Goal: Task Accomplishment & Management: Manage account settings

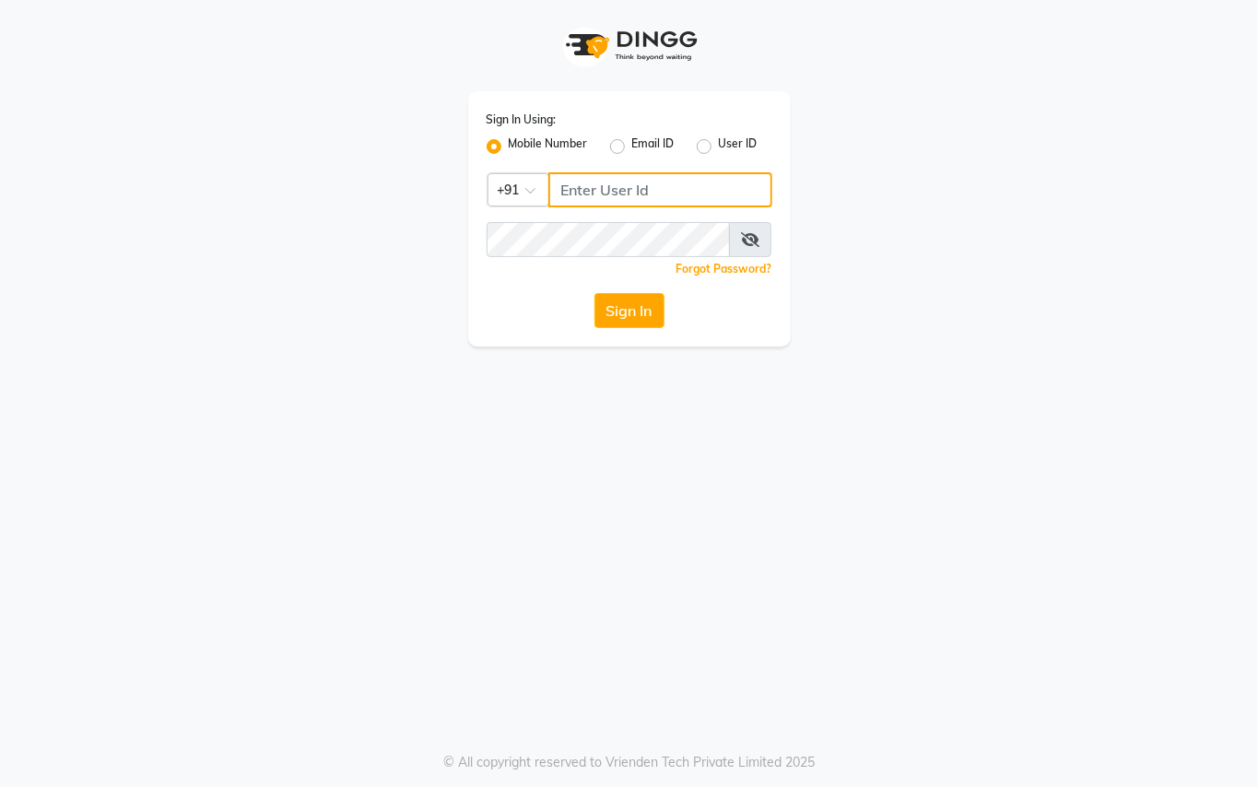
click at [612, 190] on input "Username" at bounding box center [660, 189] width 224 height 35
type input "9250497887"
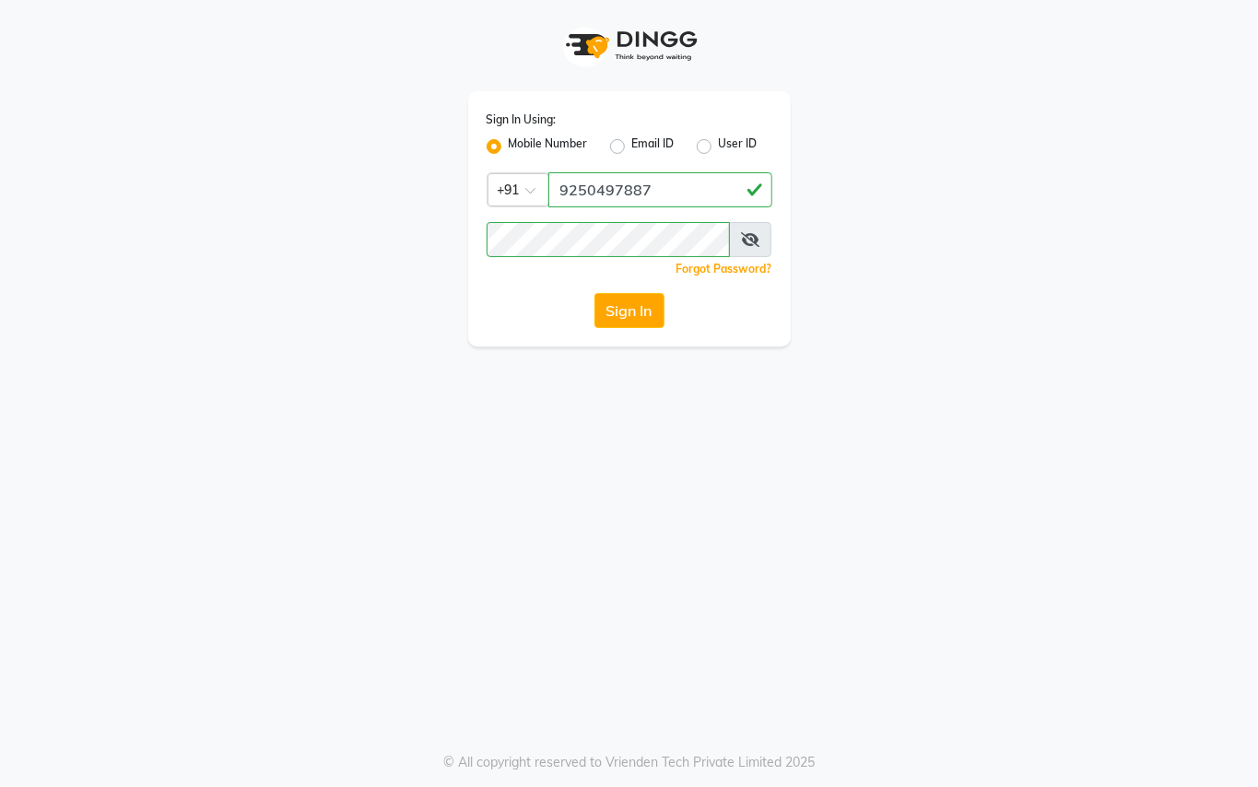
click at [614, 378] on div "Sign In Using: Mobile Number Email ID User ID Country Code × [PHONE_NUMBER] Rem…" at bounding box center [629, 393] width 1258 height 787
click at [613, 304] on button "Sign In" at bounding box center [629, 310] width 70 height 35
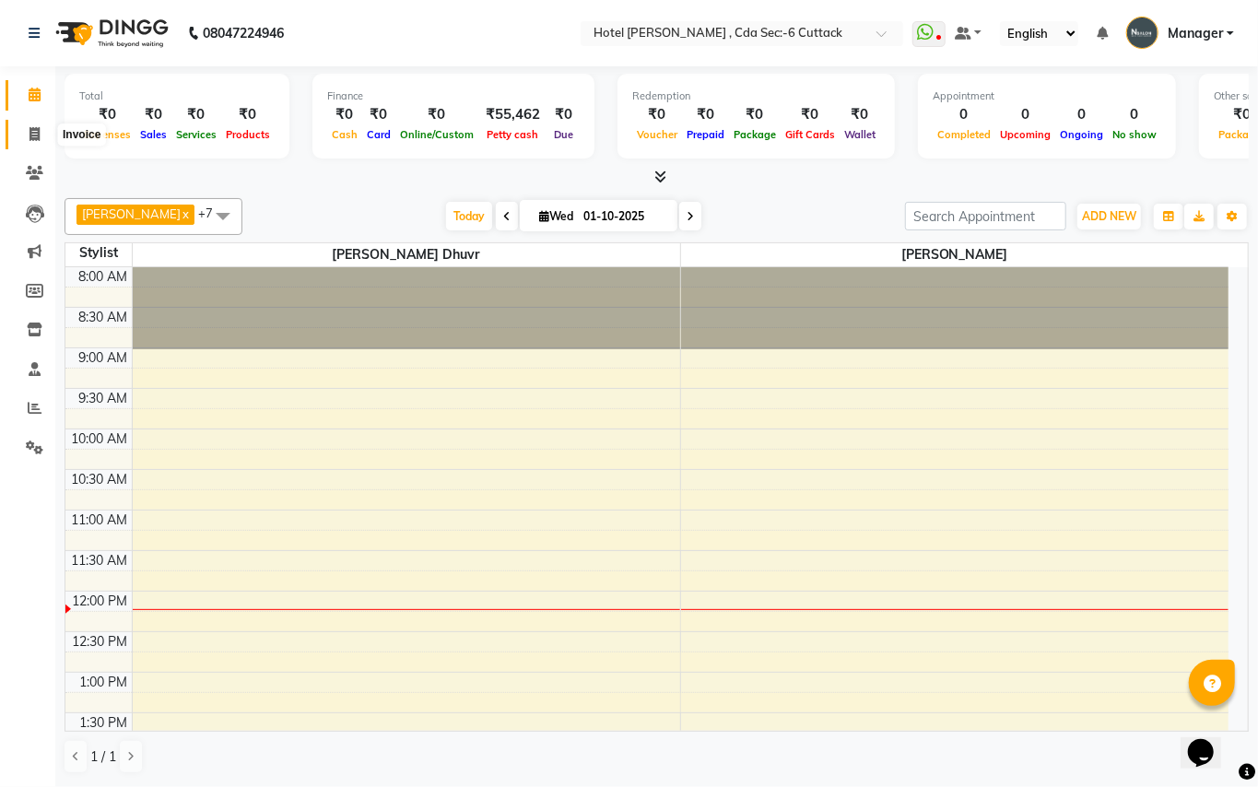
click at [31, 130] on icon at bounding box center [34, 134] width 10 height 14
select select "service"
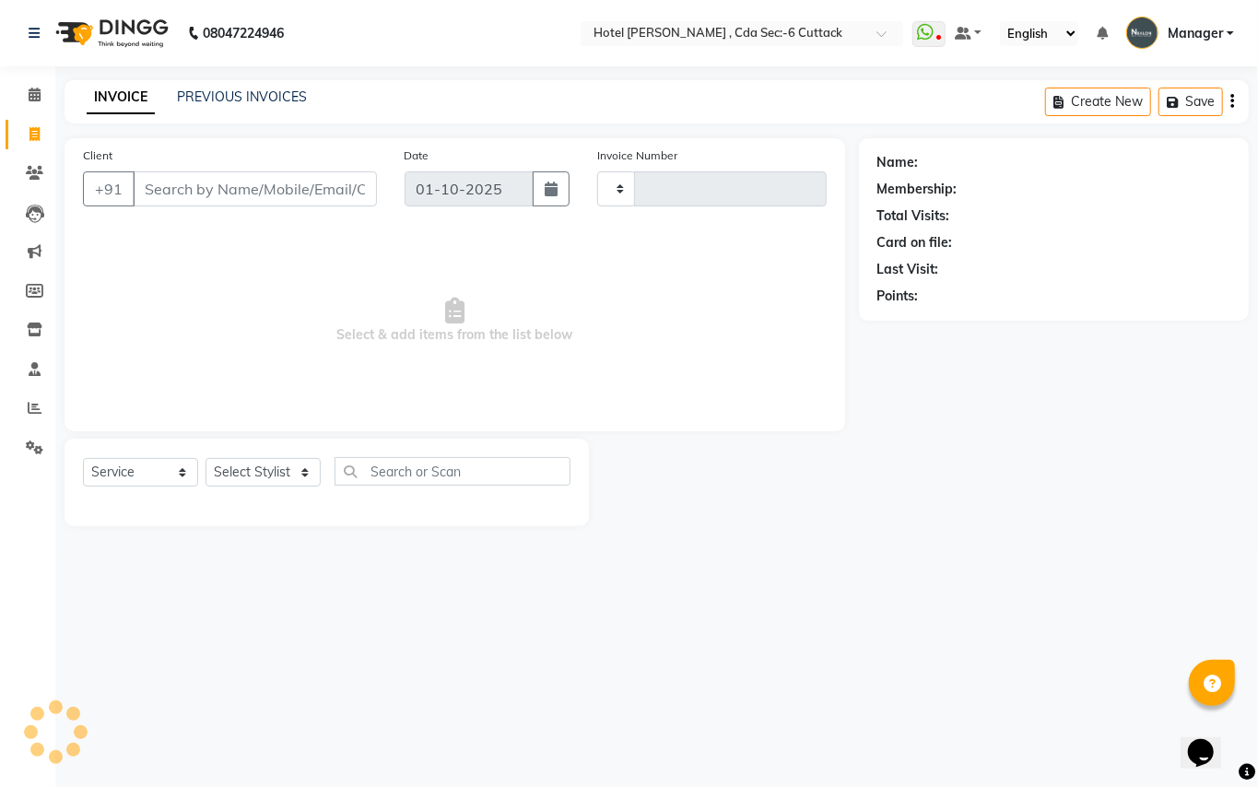
type input "0357"
select select "7840"
click at [41, 417] on span at bounding box center [34, 408] width 32 height 21
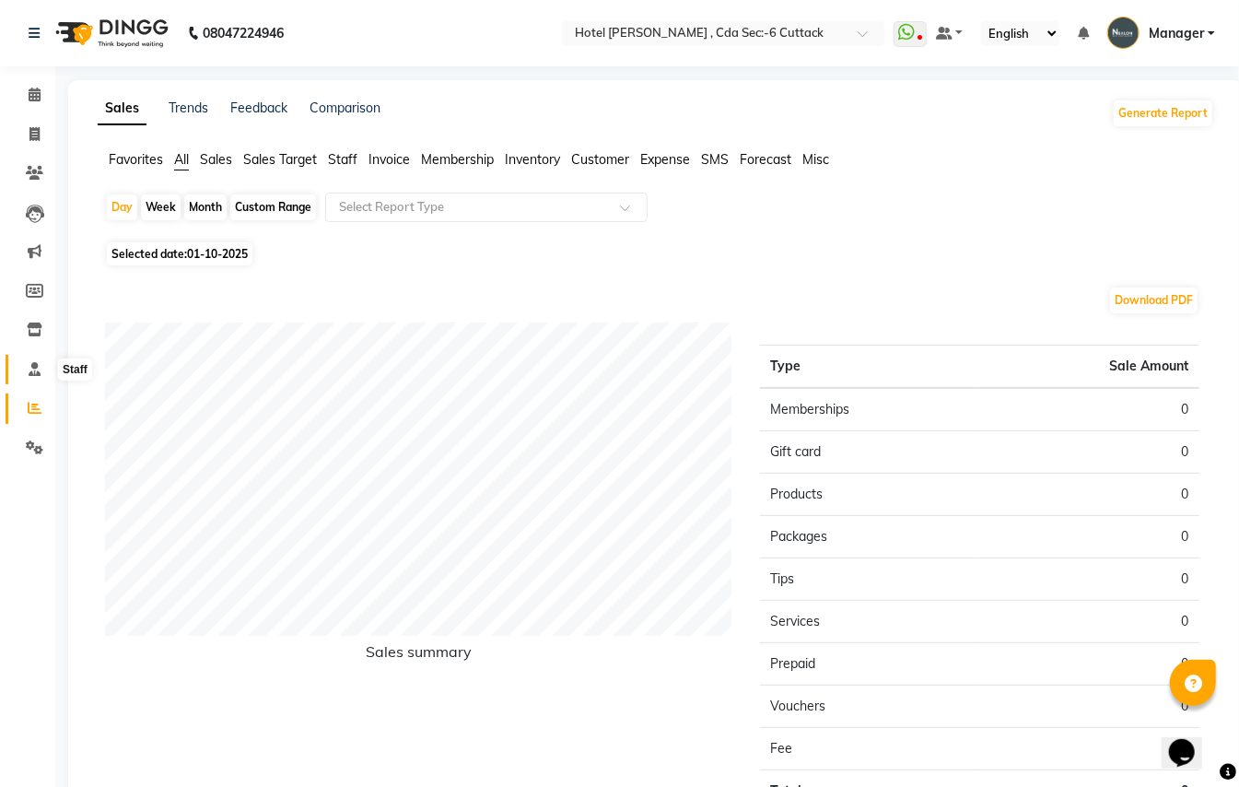
click at [19, 376] on span at bounding box center [34, 369] width 32 height 21
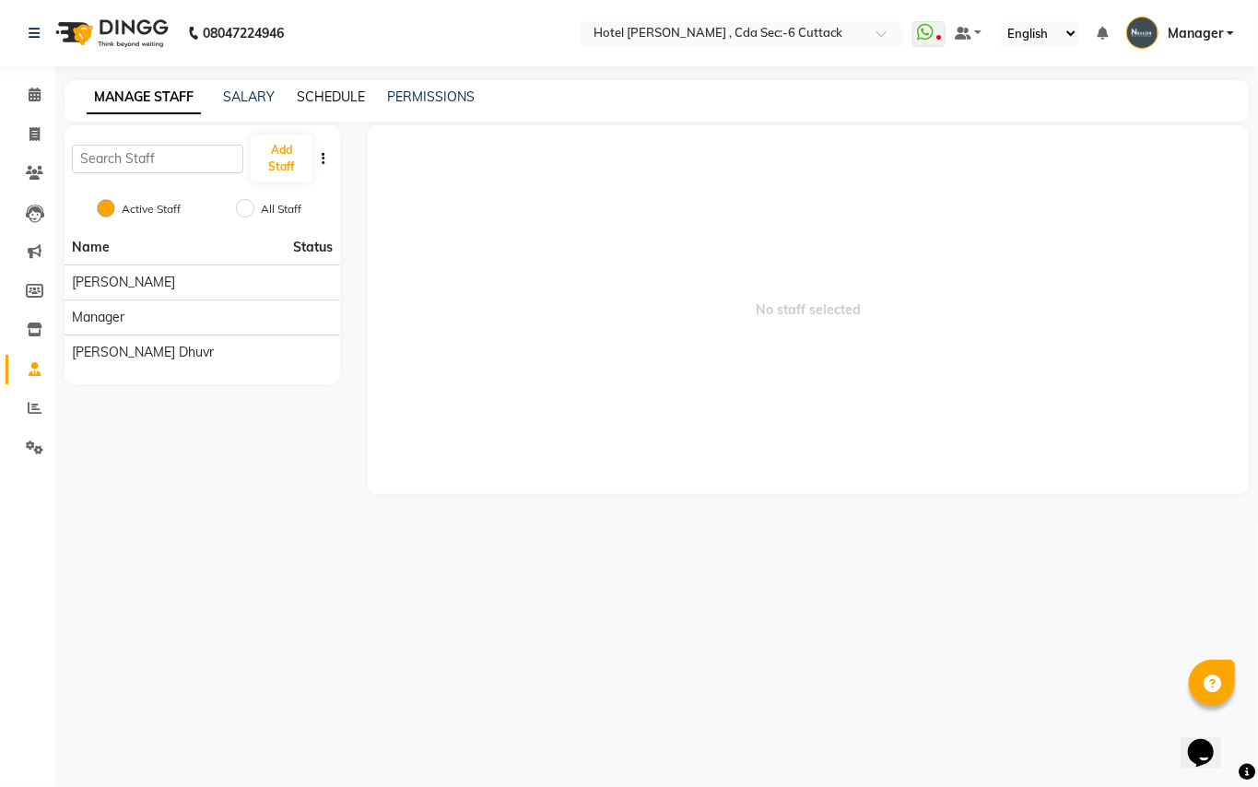
click at [310, 92] on link "SCHEDULE" at bounding box center [331, 96] width 68 height 17
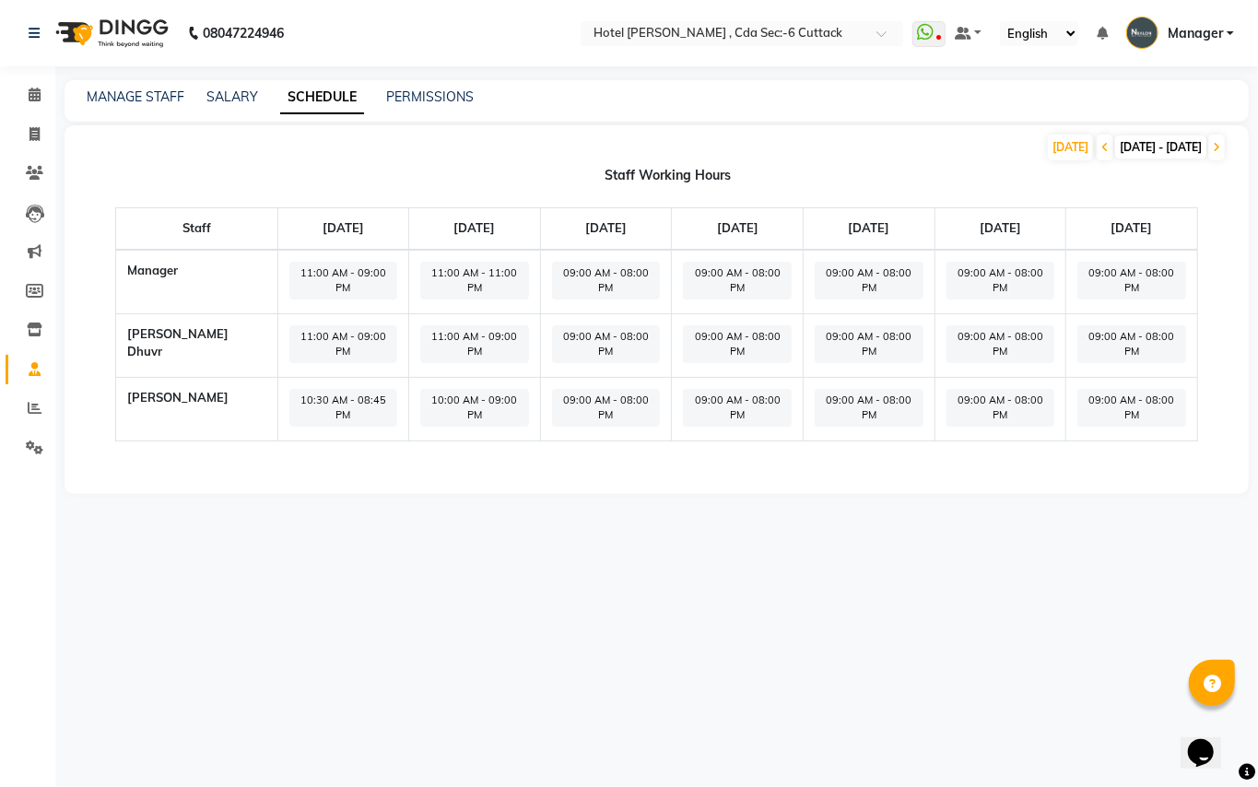
click at [464, 389] on span "10:00 AM - 09:00 PM" at bounding box center [474, 408] width 109 height 38
select select "10:00 AM"
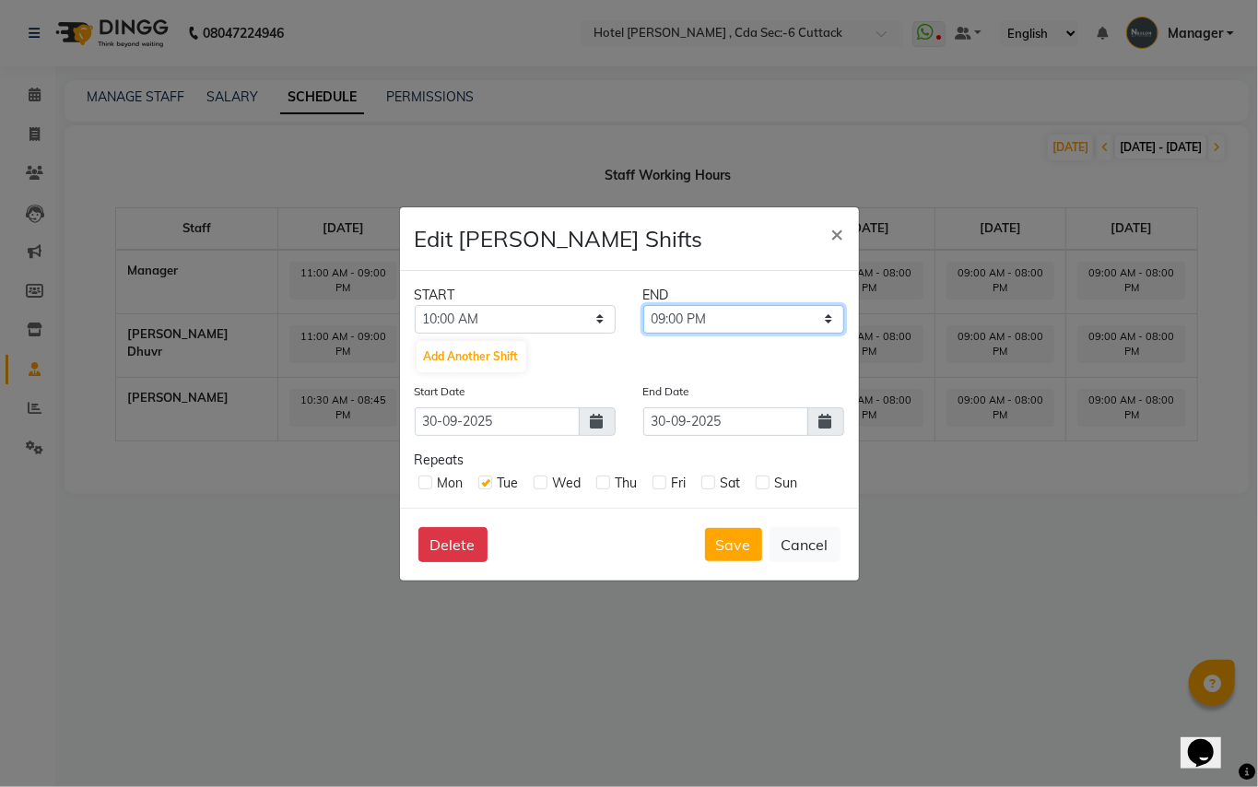
click at [769, 329] on select "10:15 AM 10:30 AM 10:45 AM 11:00 AM 11:15 AM 11:30 AM 11:45 AM 12:00 PM 12:15 P…" at bounding box center [743, 319] width 201 height 29
select select "11:00 PM"
click at [643, 305] on select "10:15 AM 10:30 AM 10:45 AM 11:00 AM 11:15 AM 11:30 AM 11:45 AM 12:00 PM 12:15 P…" at bounding box center [743, 319] width 201 height 29
click at [717, 538] on button "Save" at bounding box center [733, 544] width 57 height 33
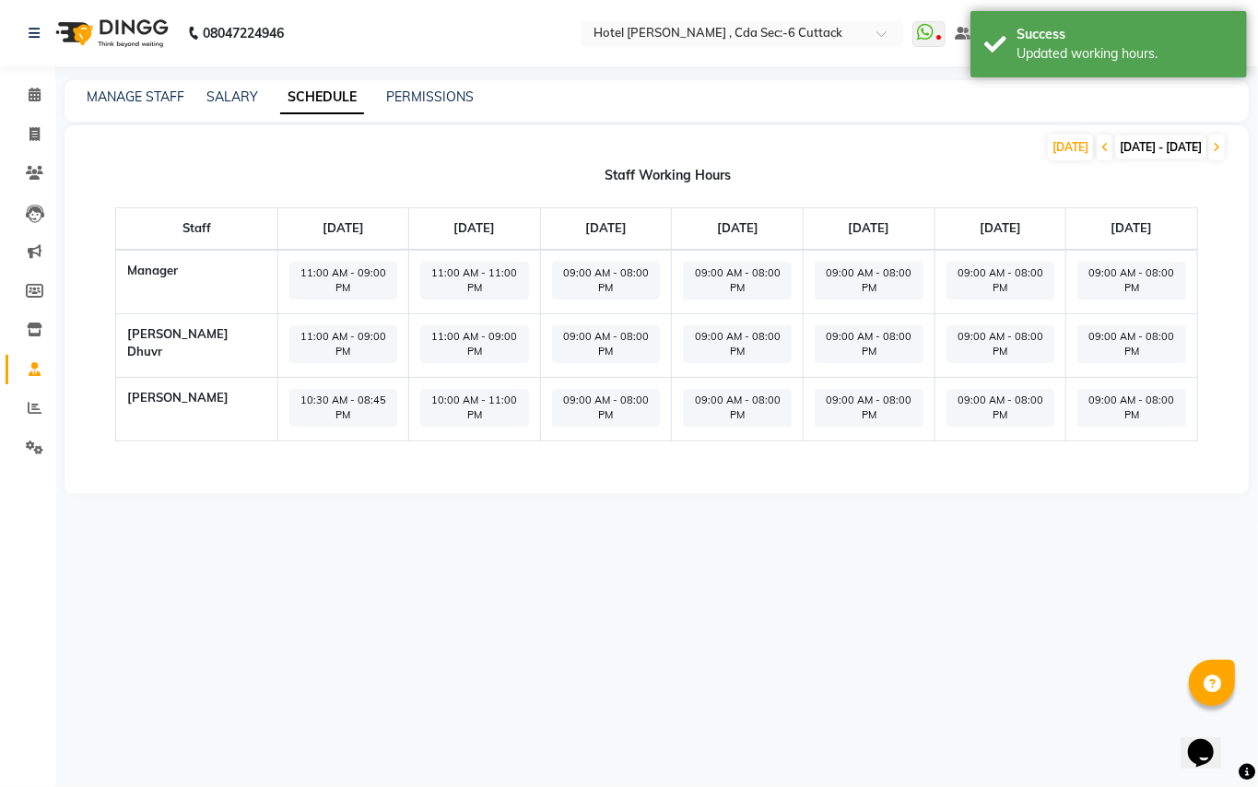
click at [451, 281] on span "11:00 AM - 11:00 PM" at bounding box center [474, 281] width 109 height 38
select select "11:00 AM"
select select "11:00 PM"
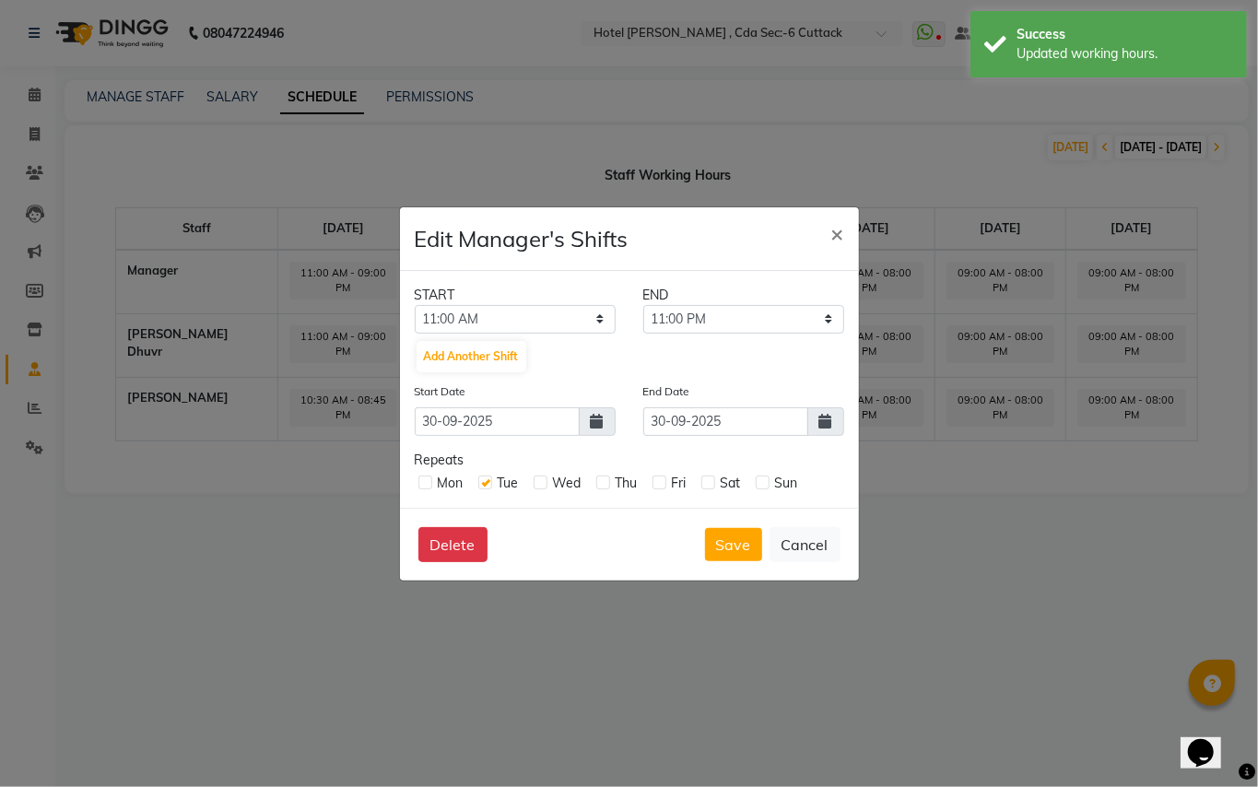
click at [206, 517] on ngb-modal-window "Edit Manager's Shifts × START END 12:00 AM 12:15 AM 12:30 AM 12:45 AM 01:00 AM …" at bounding box center [629, 393] width 1258 height 787
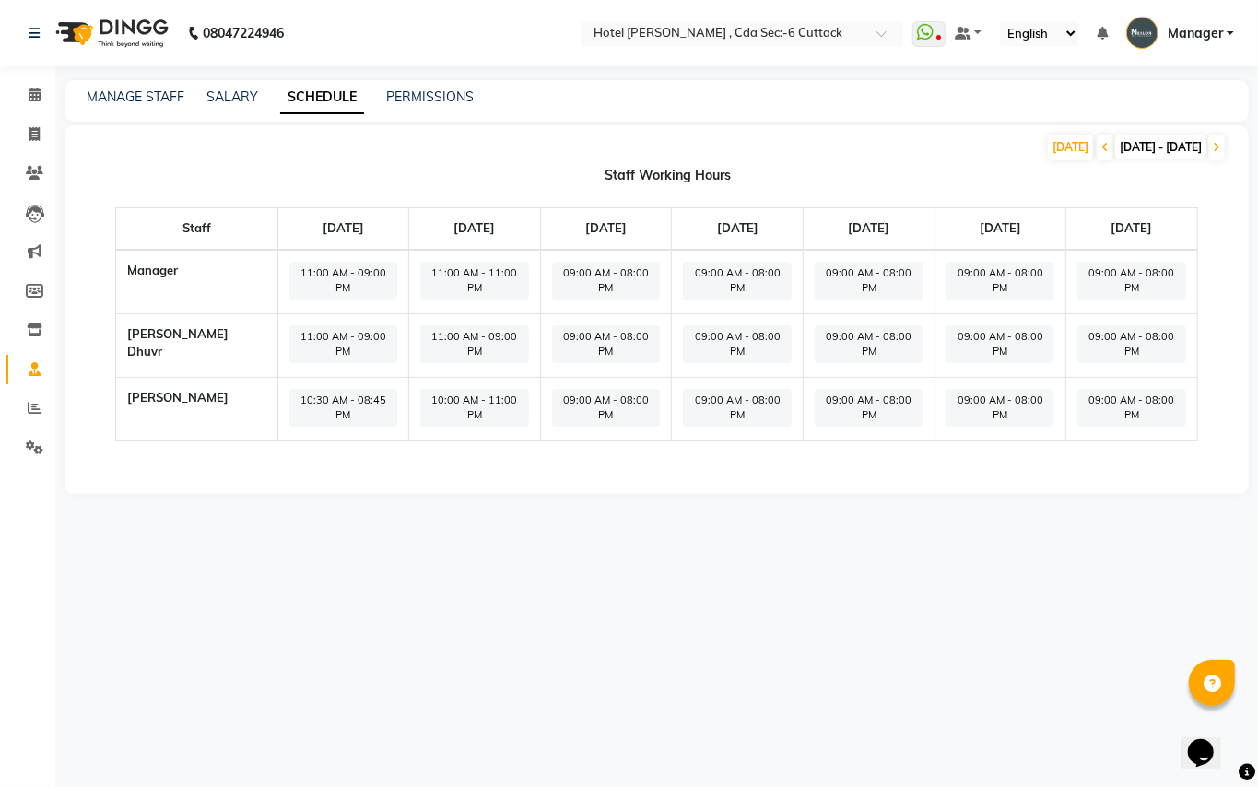
click at [451, 325] on span "11:00 AM - 09:00 PM" at bounding box center [474, 344] width 109 height 38
select select "11:00 AM"
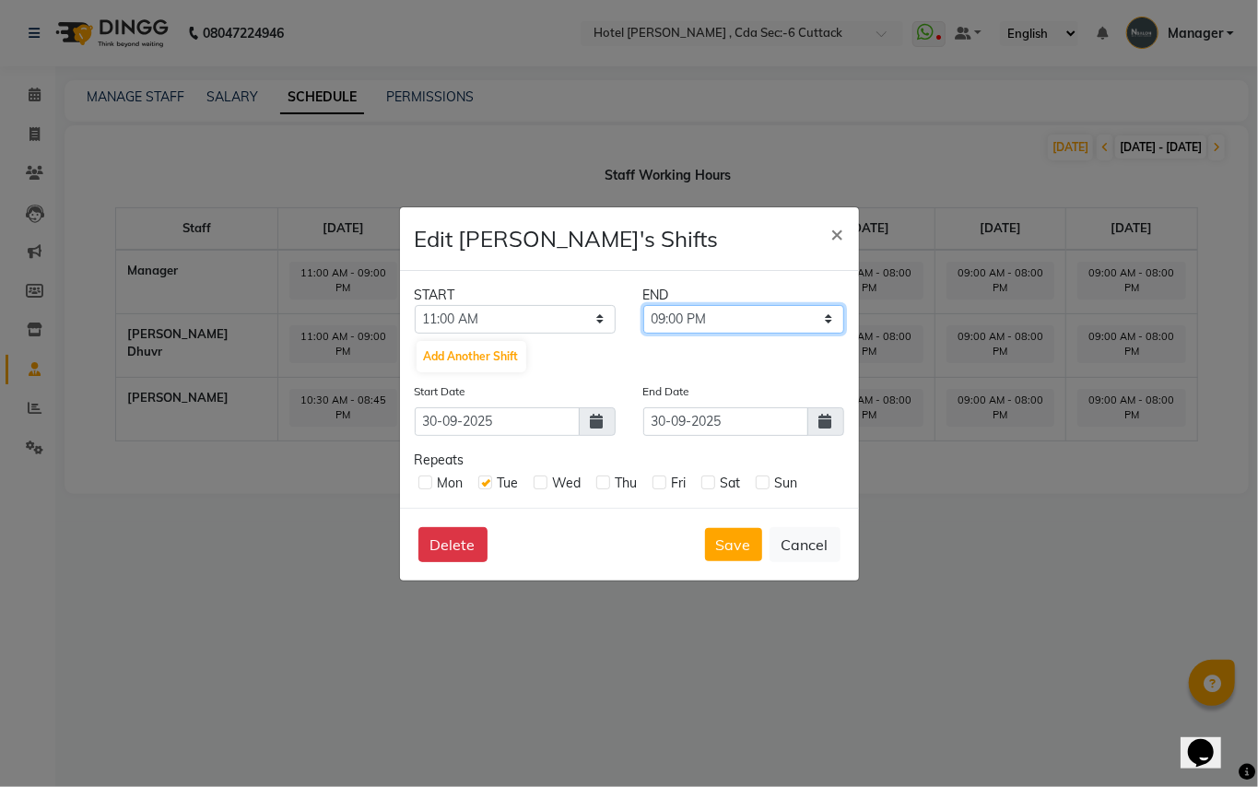
click at [818, 321] on select "11:15 AM 11:30 AM 11:45 AM 12:00 PM 12:15 PM 12:30 PM 12:45 PM 01:00 PM 01:15 P…" at bounding box center [743, 319] width 201 height 29
click at [643, 305] on select "11:15 AM 11:30 AM 11:45 AM 12:00 PM 12:15 PM 12:30 PM 12:45 PM 01:00 PM 01:15 P…" at bounding box center [743, 319] width 201 height 29
click at [824, 313] on select "11:15 AM 11:30 AM 11:45 AM 12:00 PM 12:15 PM 12:30 PM 12:45 PM 01:00 PM 01:15 P…" at bounding box center [743, 319] width 201 height 29
select select "10:45 PM"
click at [643, 305] on select "11:15 AM 11:30 AM 11:45 AM 12:00 PM 12:15 PM 12:30 PM 12:45 PM 01:00 PM 01:15 P…" at bounding box center [743, 319] width 201 height 29
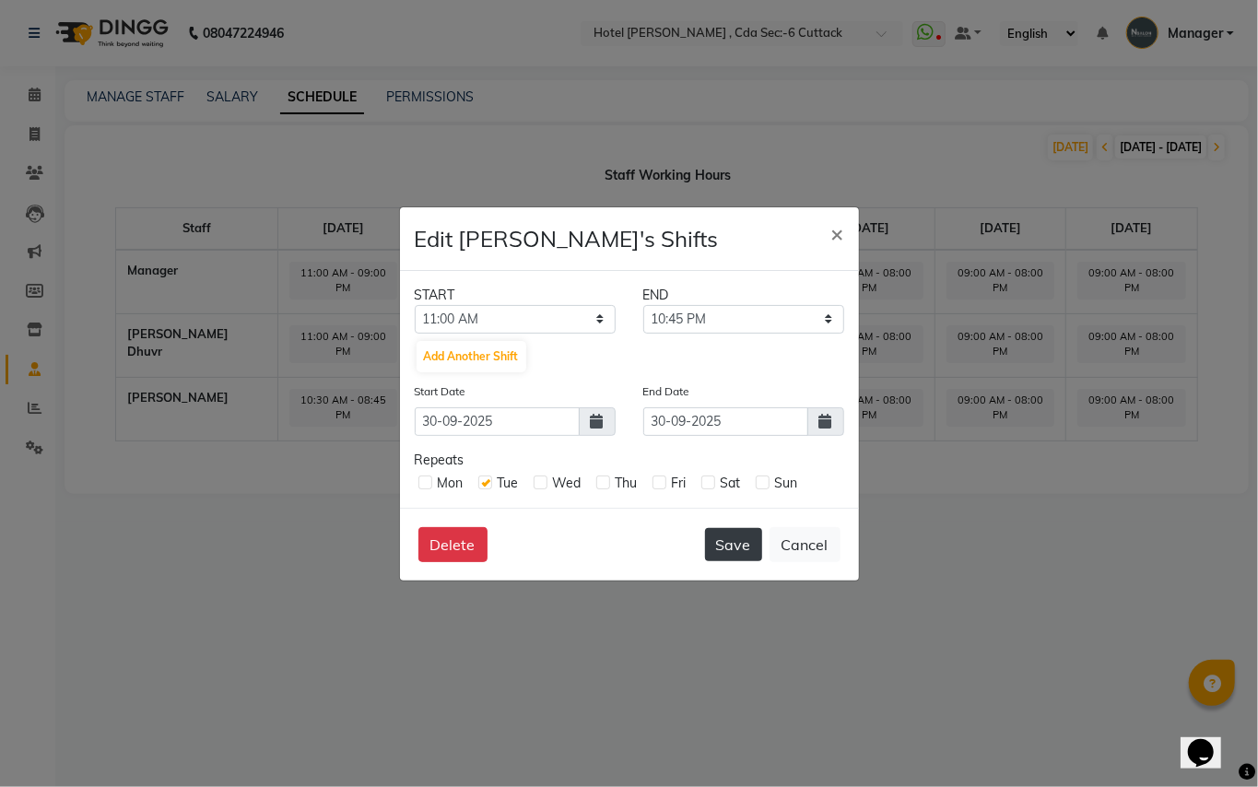
click at [726, 539] on button "Save" at bounding box center [733, 544] width 57 height 33
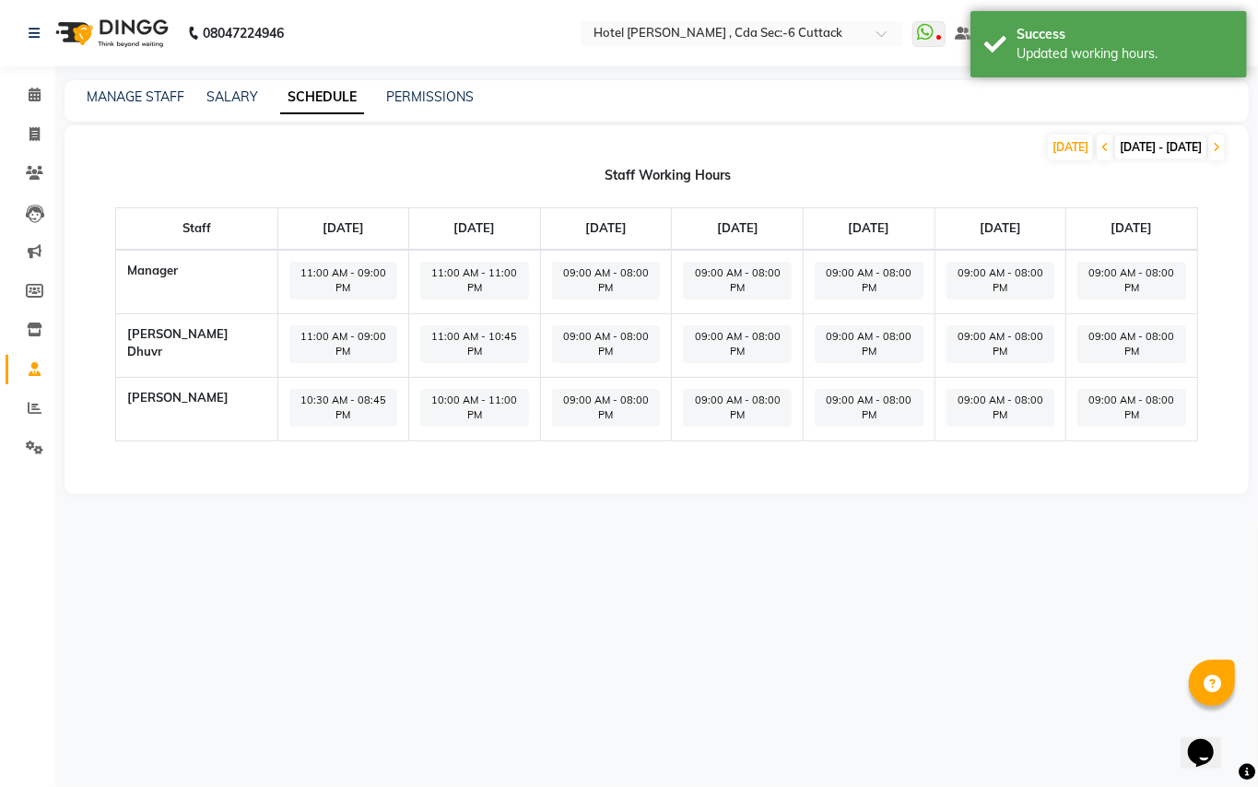
click at [457, 269] on span "11:00 AM - 11:00 PM" at bounding box center [474, 281] width 109 height 38
select select "11:00 AM"
select select "11:00 PM"
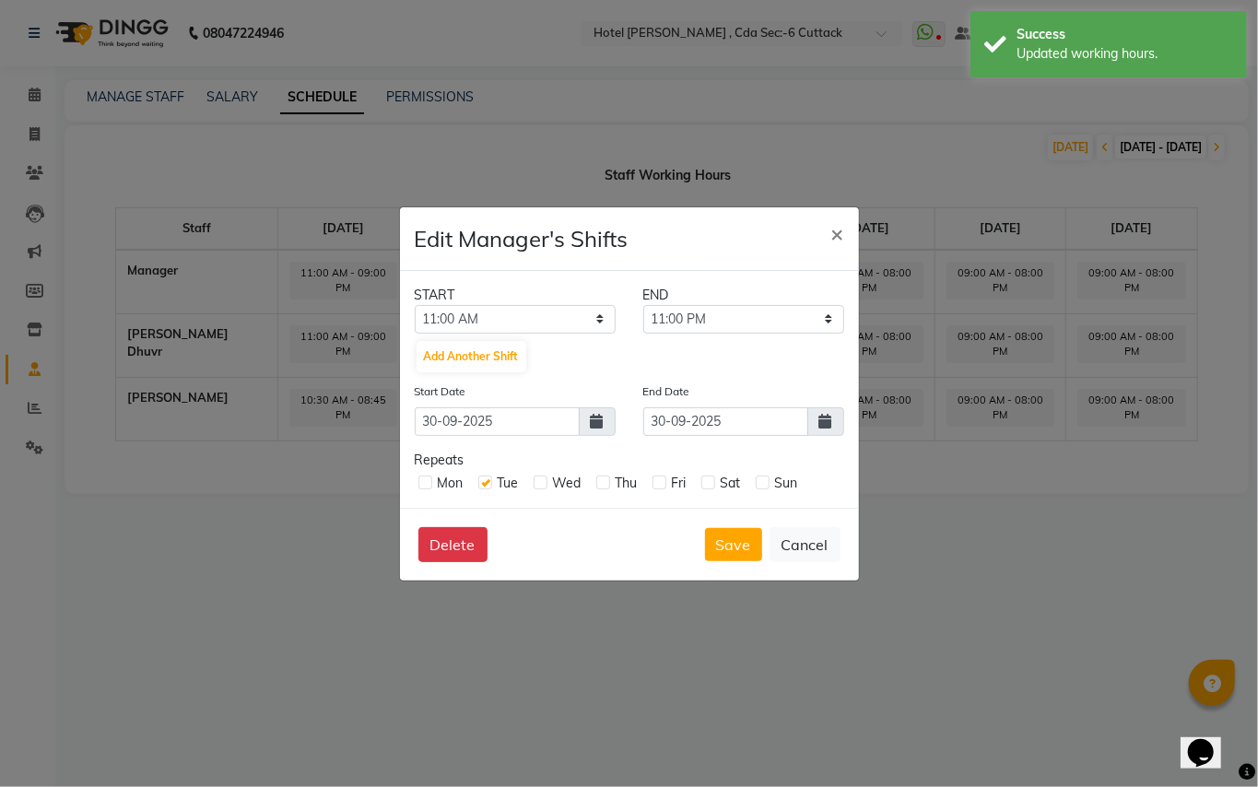
click at [291, 532] on ngb-modal-window "Edit Manager's Shifts × START END 12:00 AM 12:15 AM 12:30 AM 12:45 AM 01:00 AM …" at bounding box center [629, 393] width 1258 height 787
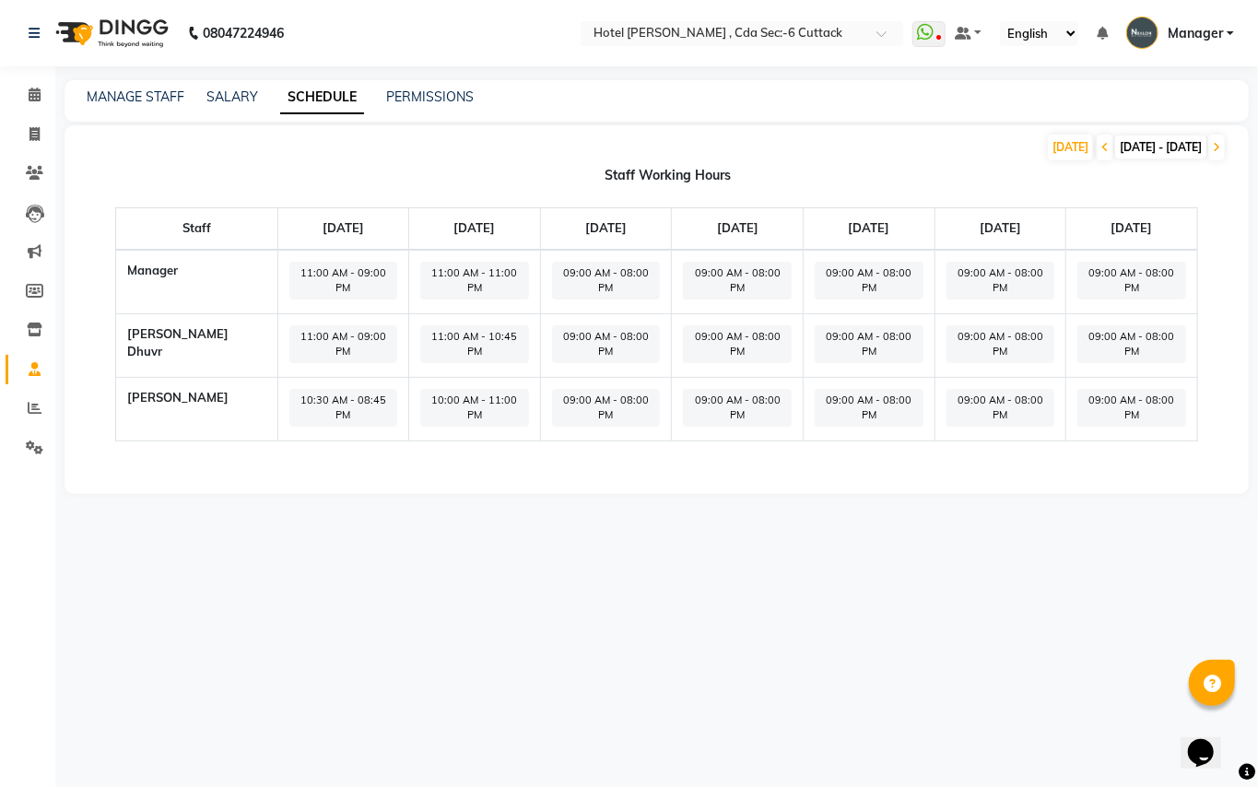
click at [444, 389] on span "10:00 AM - 11:00 PM" at bounding box center [474, 408] width 109 height 38
select select "10:00 AM"
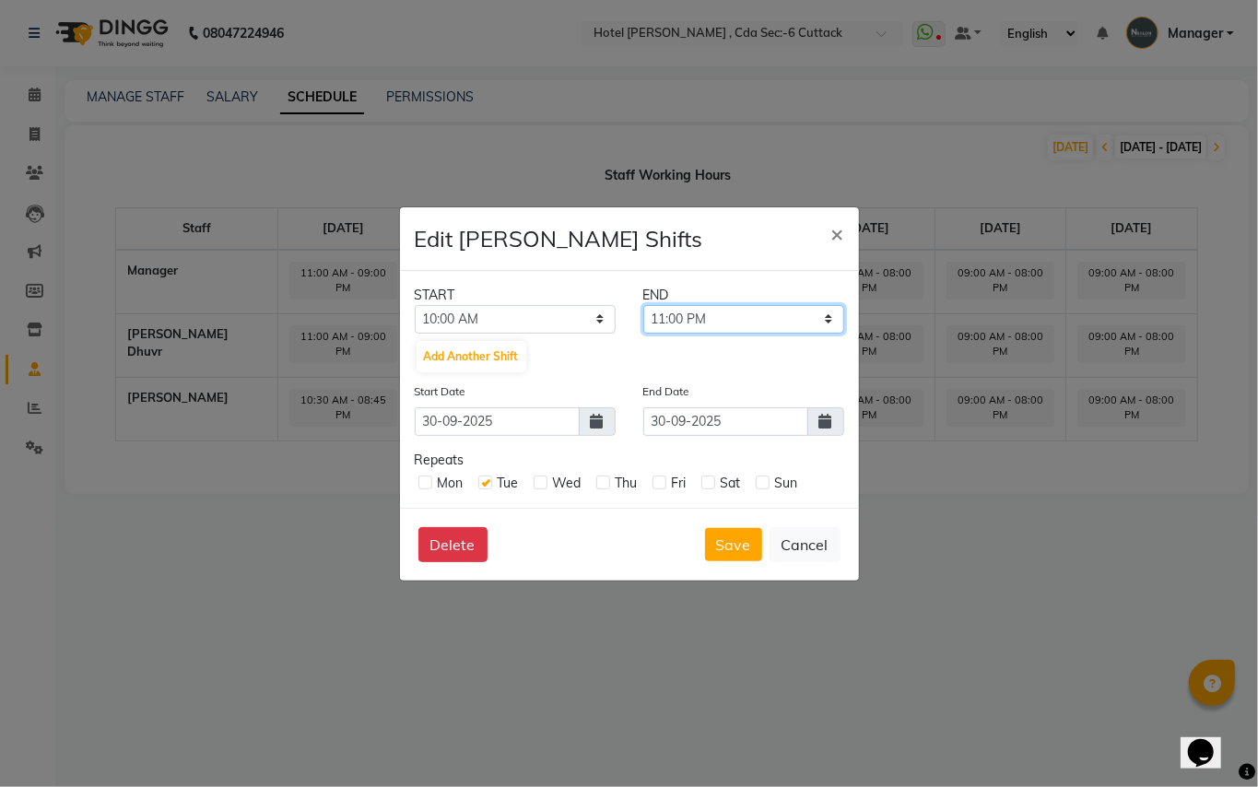
click at [776, 321] on select "10:15 AM 10:30 AM 10:45 AM 11:00 AM 11:15 AM 11:30 AM 11:45 AM 12:00 PM 12:15 P…" at bounding box center [743, 319] width 201 height 29
select select "10:45 PM"
click at [643, 305] on select "10:15 AM 10:30 AM 10:45 AM 11:00 AM 11:15 AM 11:30 AM 11:45 AM 12:00 PM 12:15 P…" at bounding box center [743, 319] width 201 height 29
click at [732, 536] on button "Save" at bounding box center [733, 544] width 57 height 33
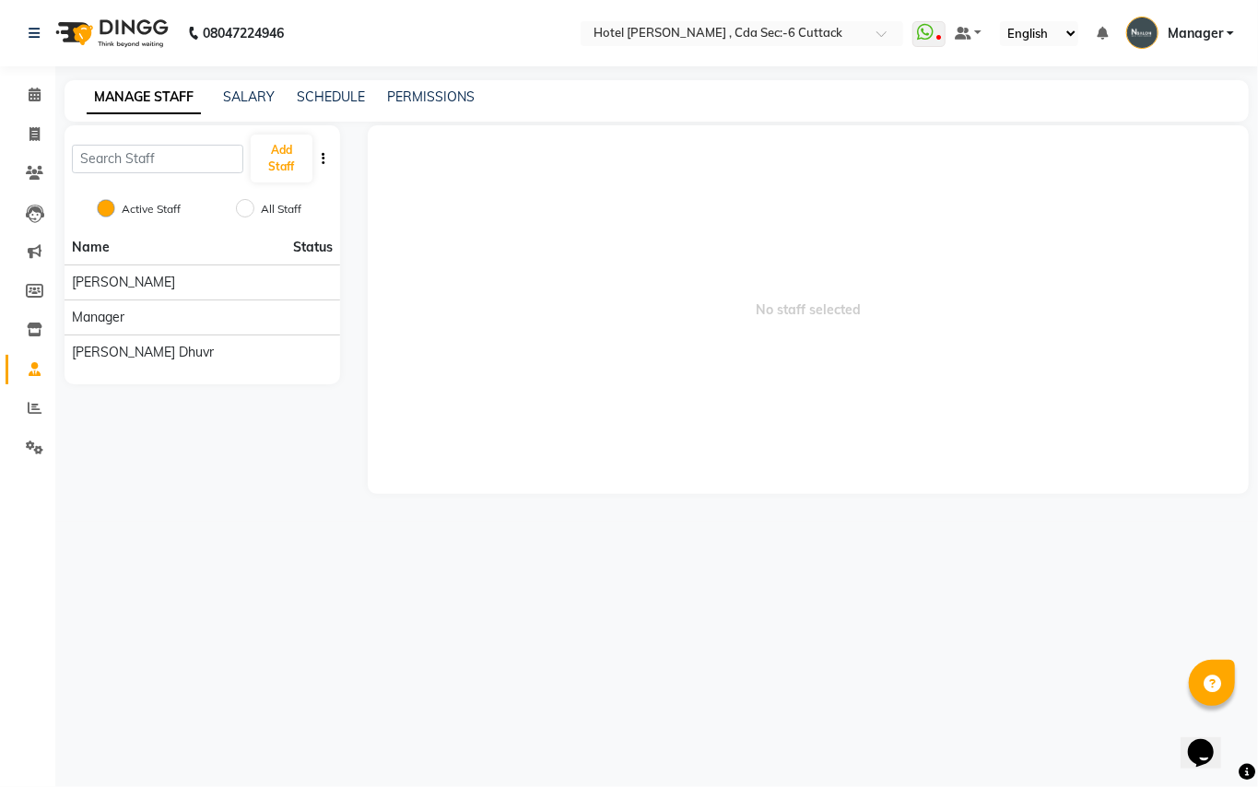
click at [566, 347] on span "No staff selected" at bounding box center [808, 309] width 881 height 369
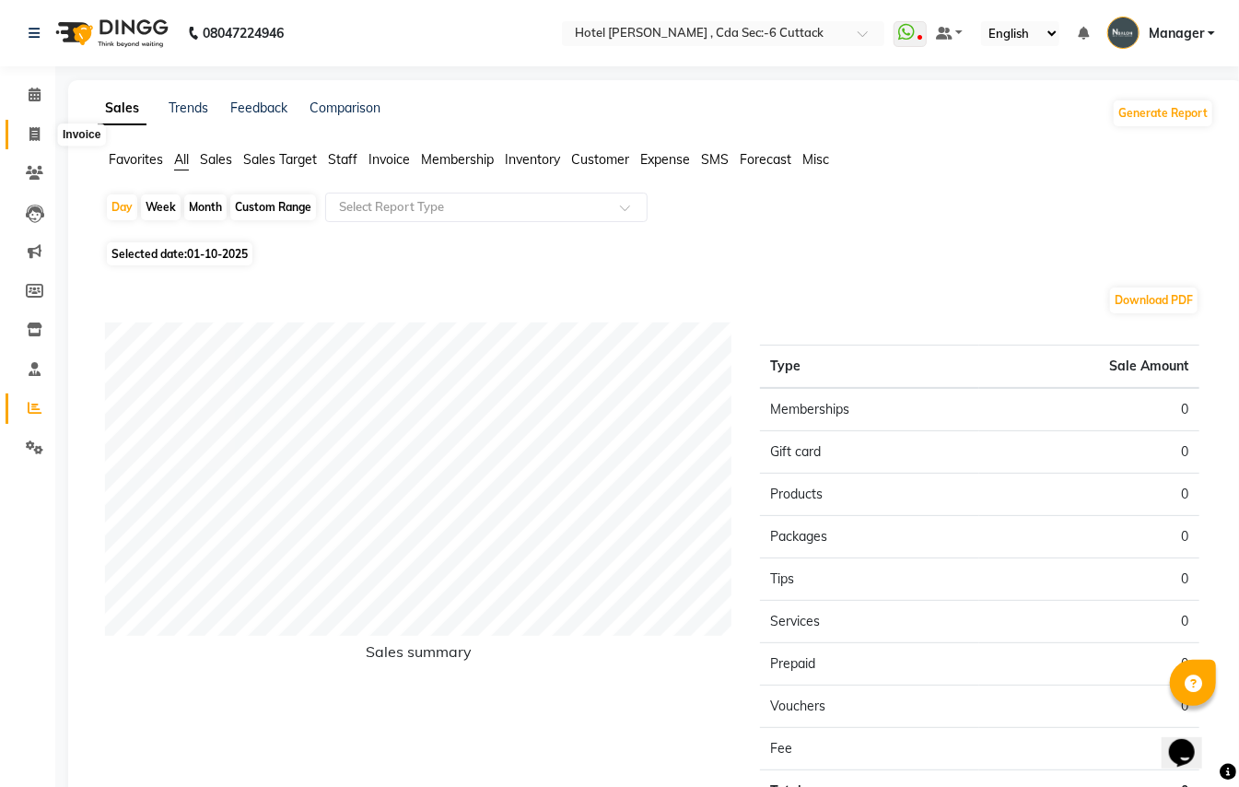
click at [34, 134] on icon at bounding box center [34, 134] width 10 height 14
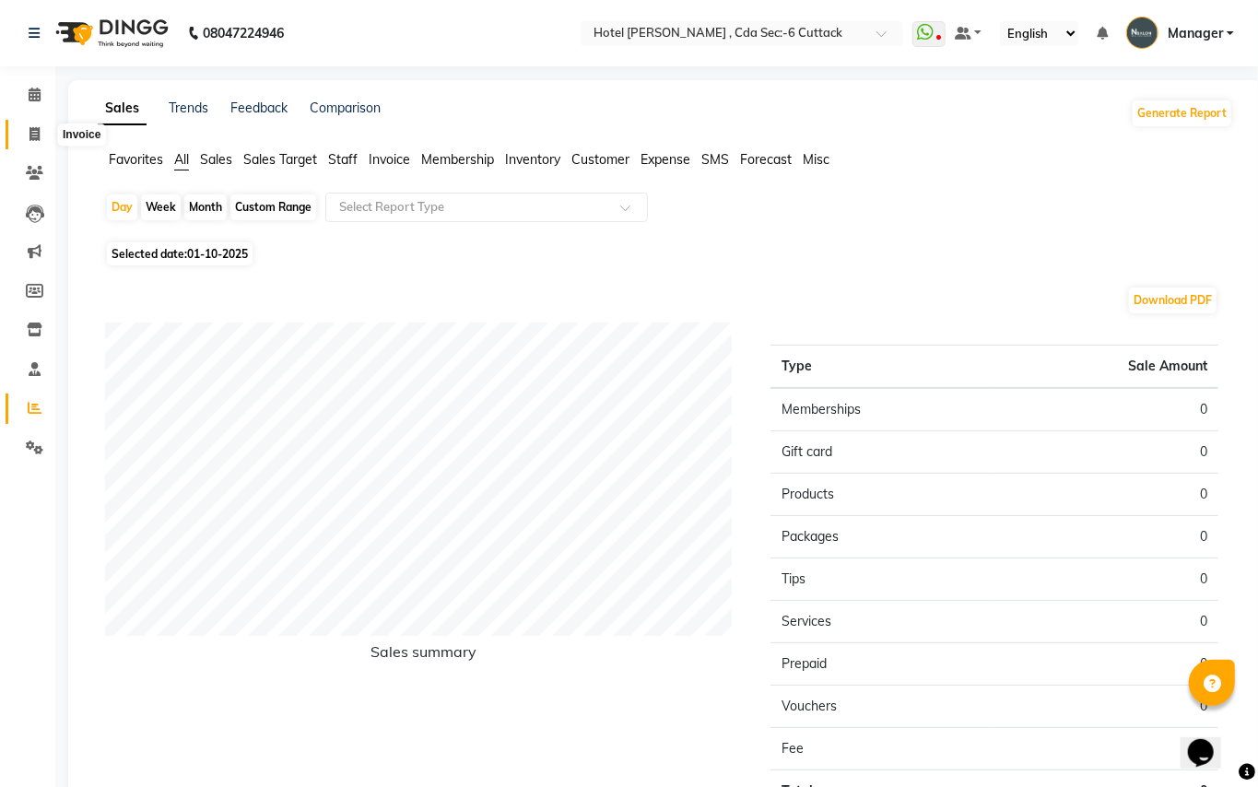
select select "service"
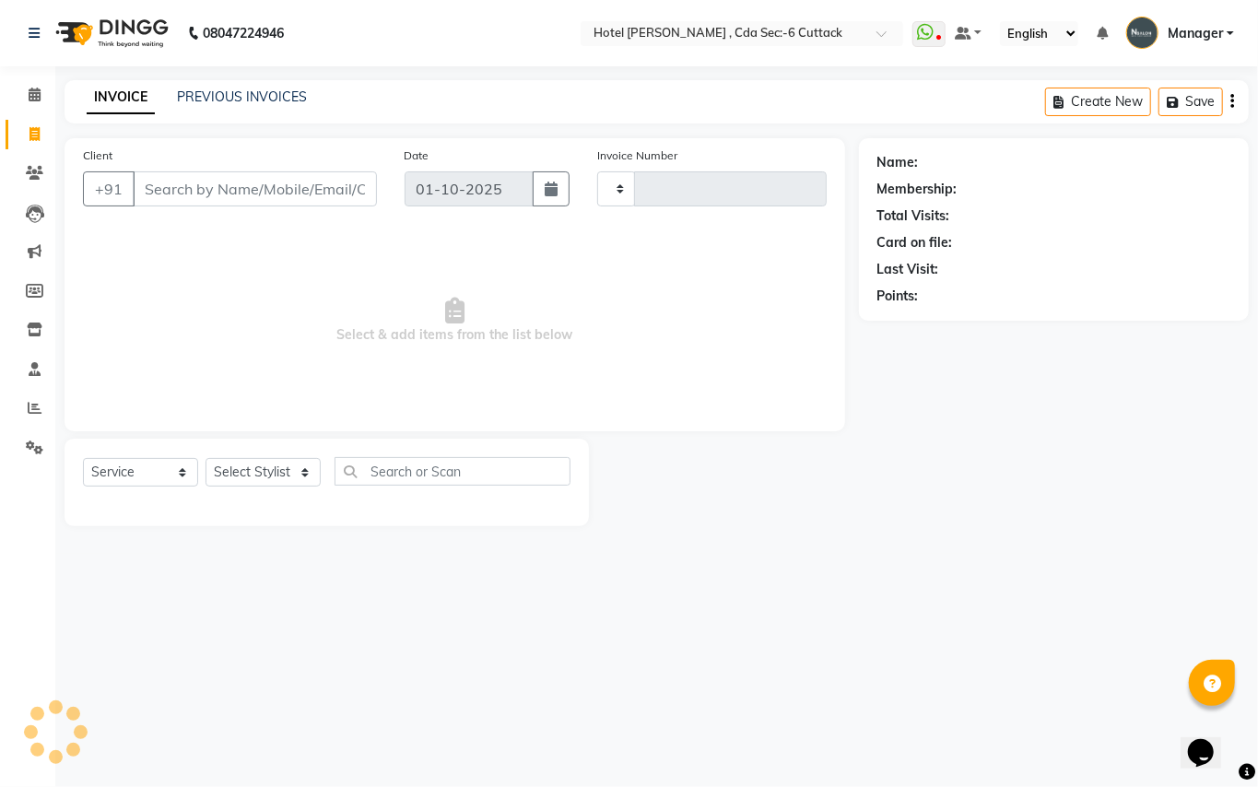
type input "0357"
select select "7840"
click at [230, 93] on link "PREVIOUS INVOICES" at bounding box center [242, 96] width 130 height 17
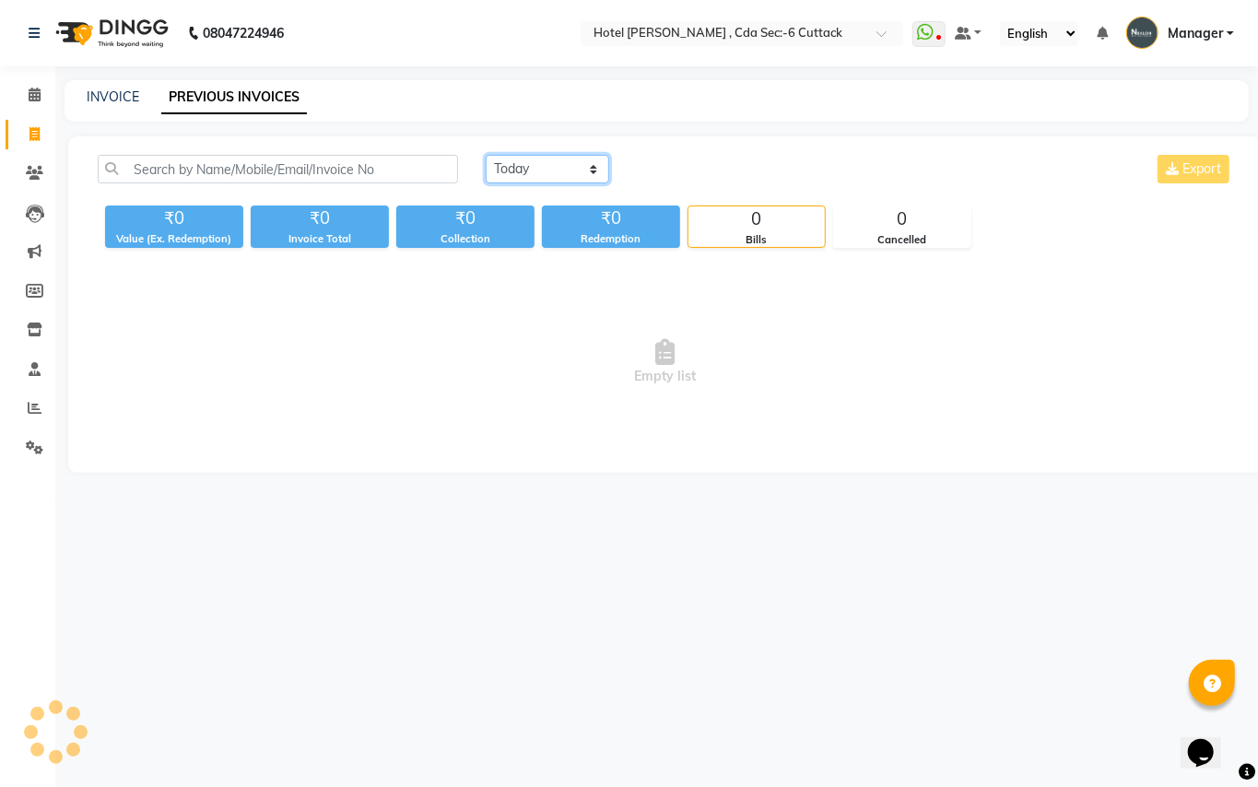
click at [525, 174] on select "[DATE] [DATE] Custom Range" at bounding box center [547, 169] width 123 height 29
select select "[DATE]"
click at [486, 155] on select "[DATE] [DATE] Custom Range" at bounding box center [547, 169] width 123 height 29
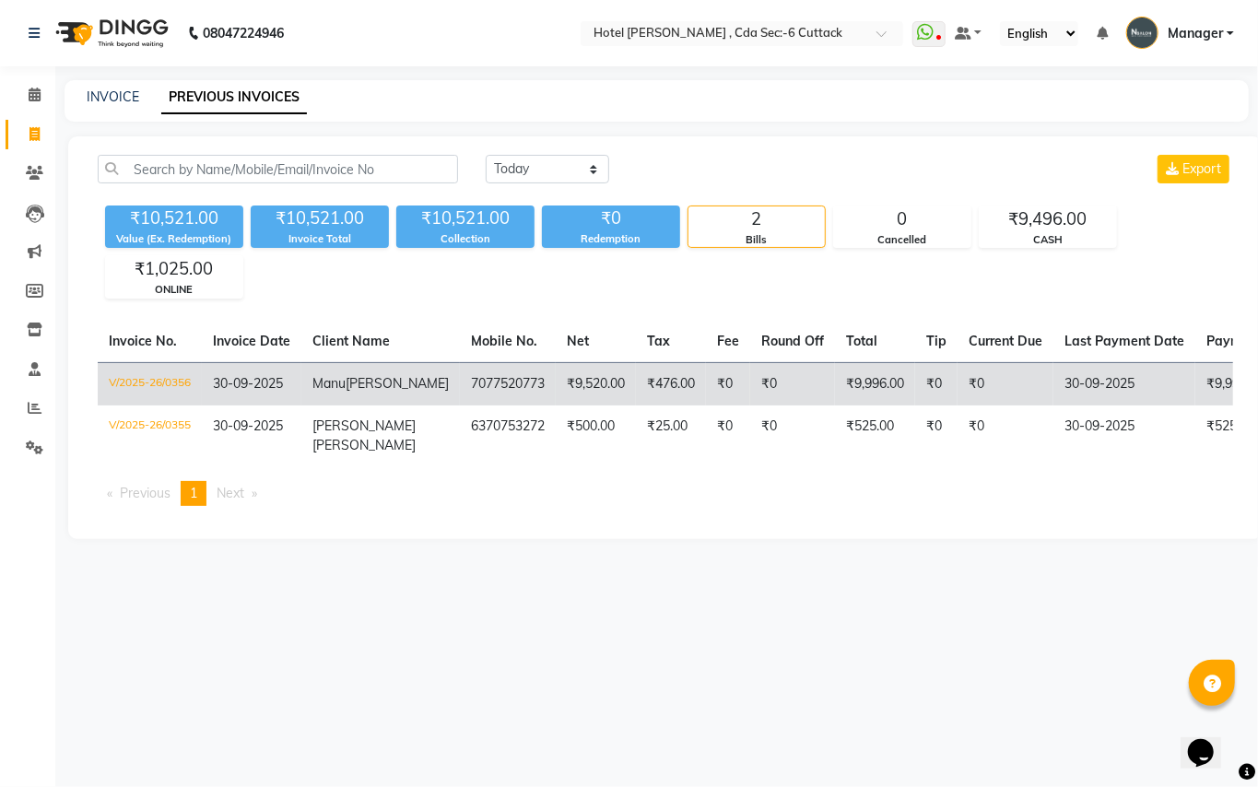
click at [394, 394] on td "[PERSON_NAME]" at bounding box center [380, 383] width 159 height 43
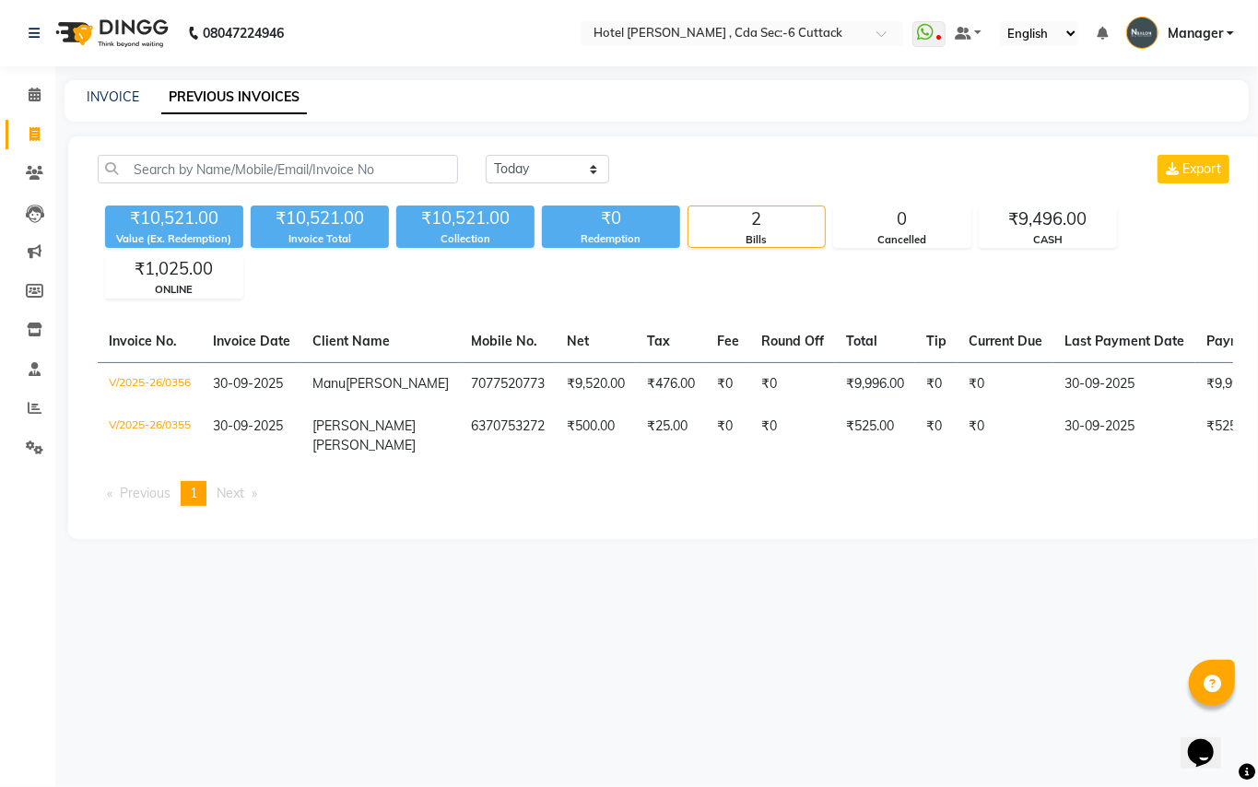
select select "service"
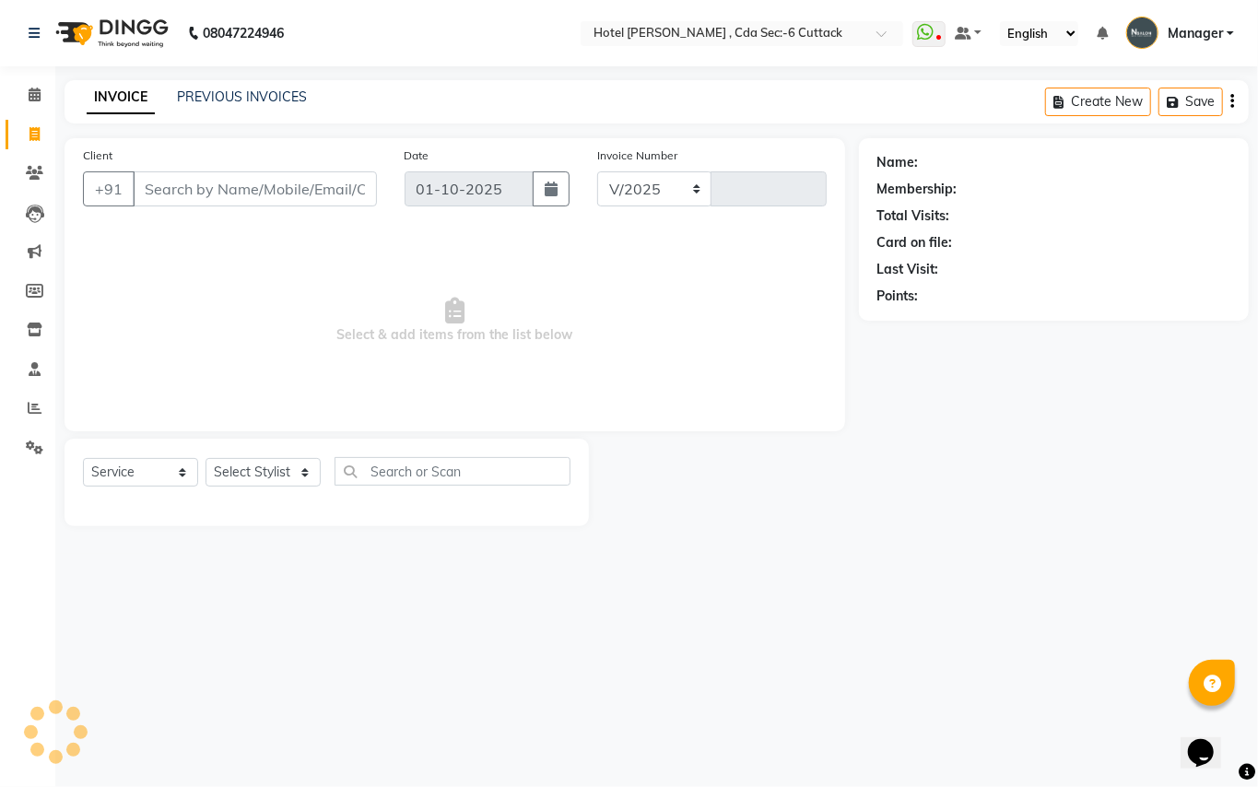
select select "7840"
type input "0357"
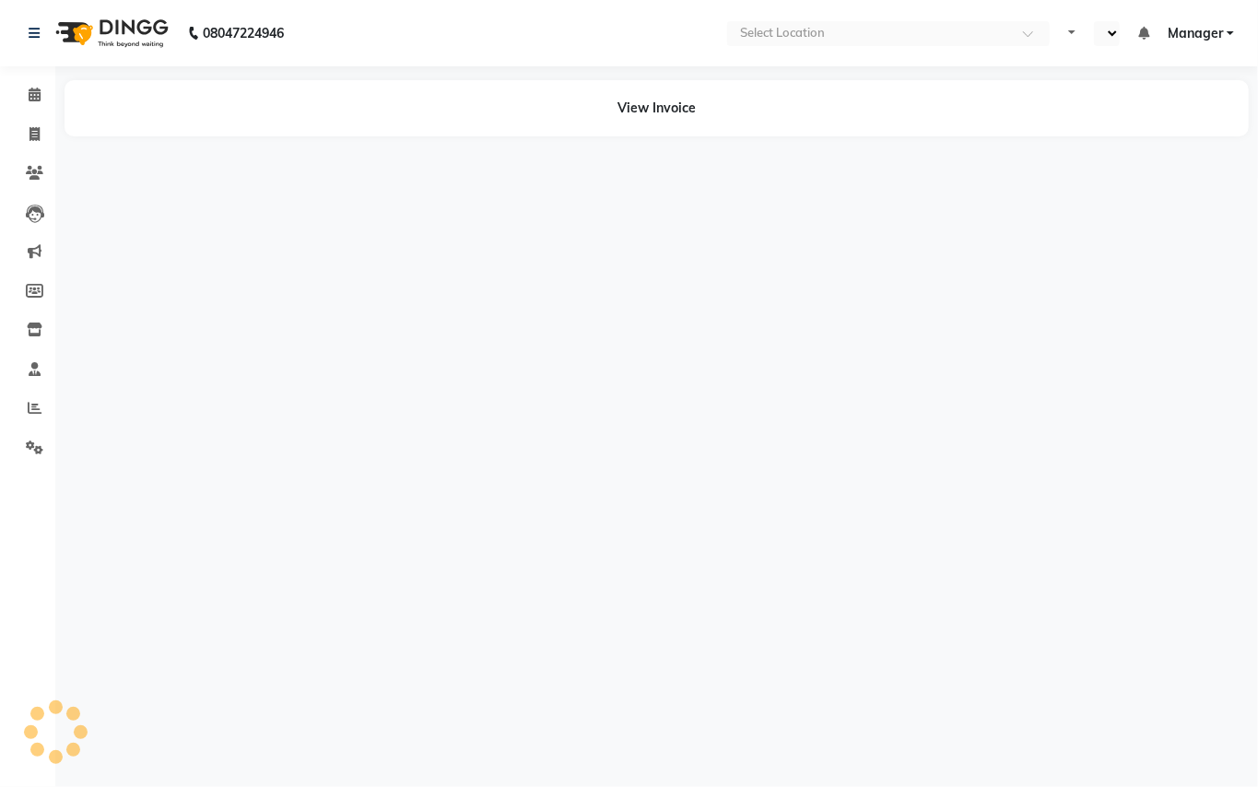
select select "en"
